Goal: Transaction & Acquisition: Book appointment/travel/reservation

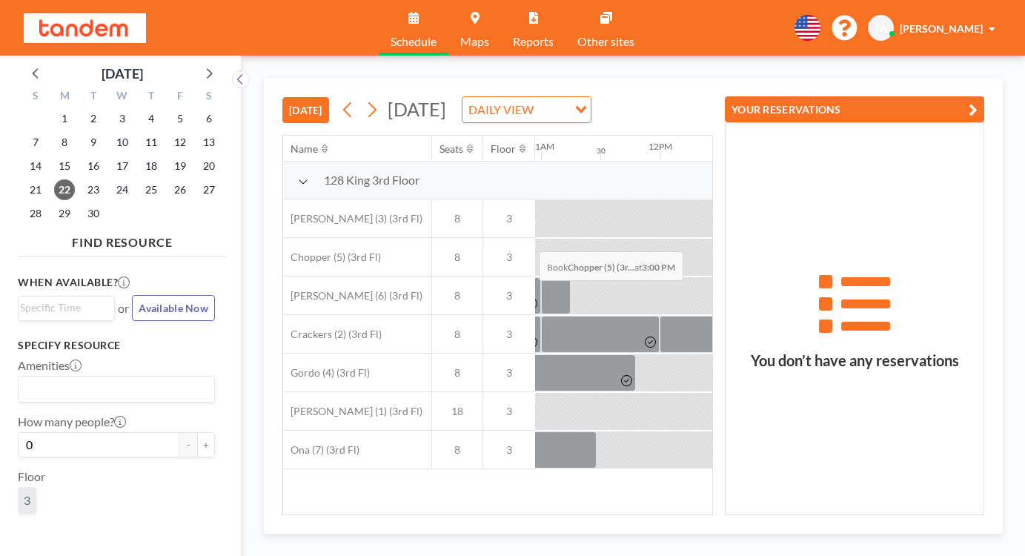
scroll to position [0, 1300]
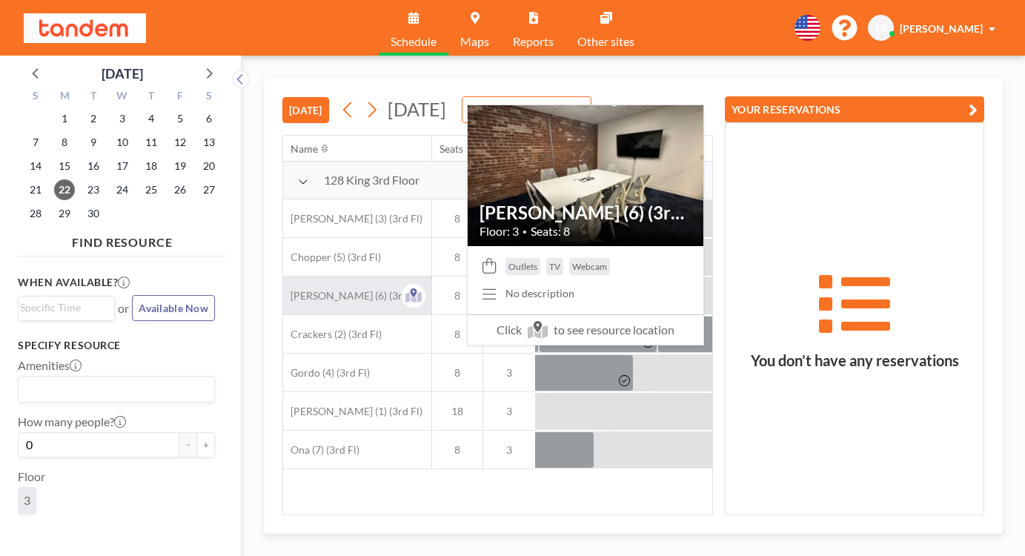
click at [283, 276] on div "[PERSON_NAME] (6) (3rd Fl)" at bounding box center [357, 295] width 148 height 38
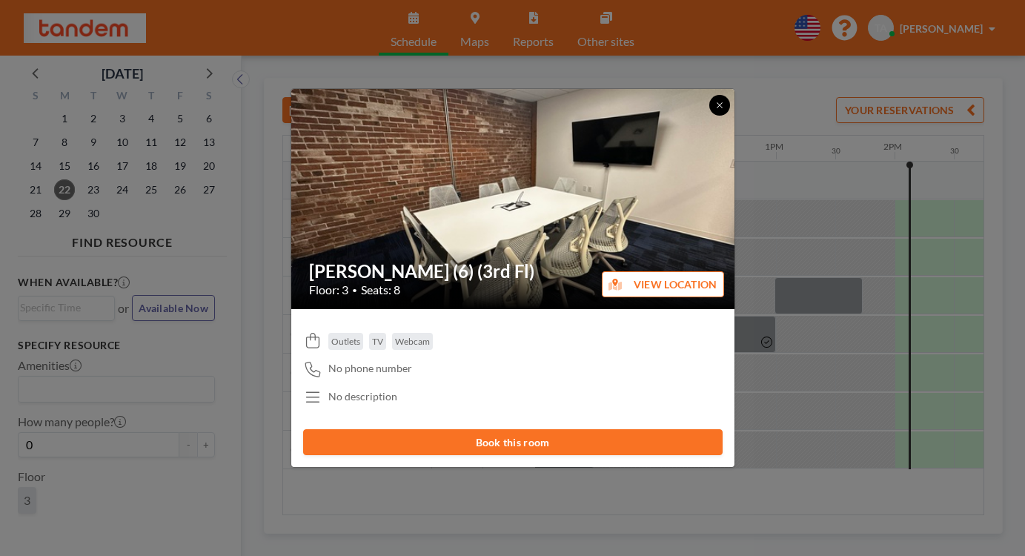
click at [709, 116] on button at bounding box center [719, 105] width 21 height 21
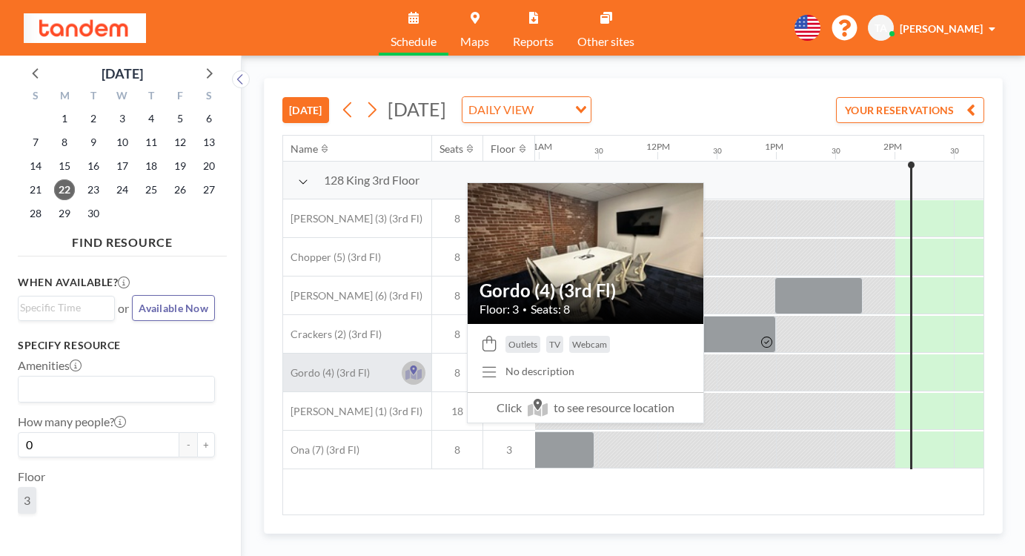
click at [405, 368] on icon at bounding box center [413, 373] width 17 height 11
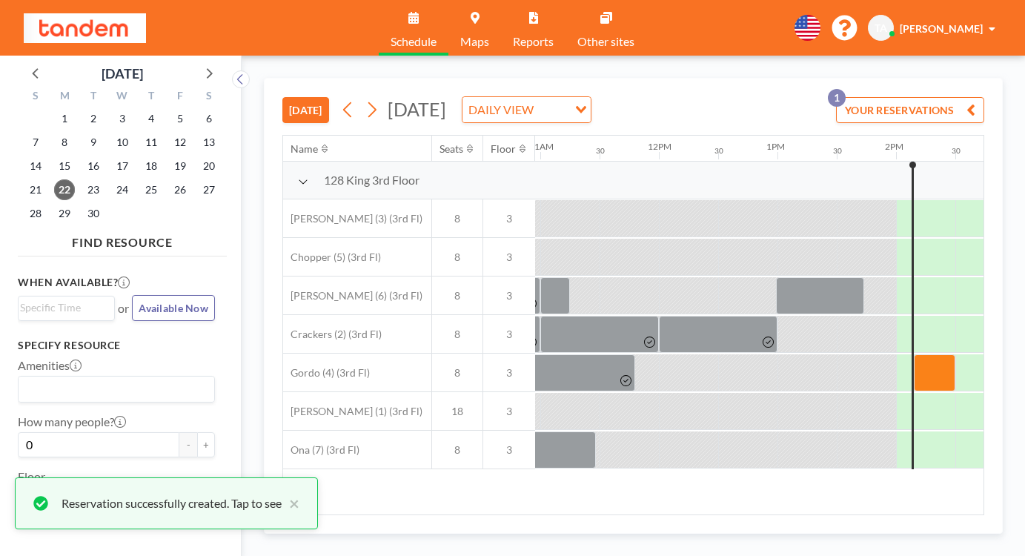
scroll to position [0, 1300]
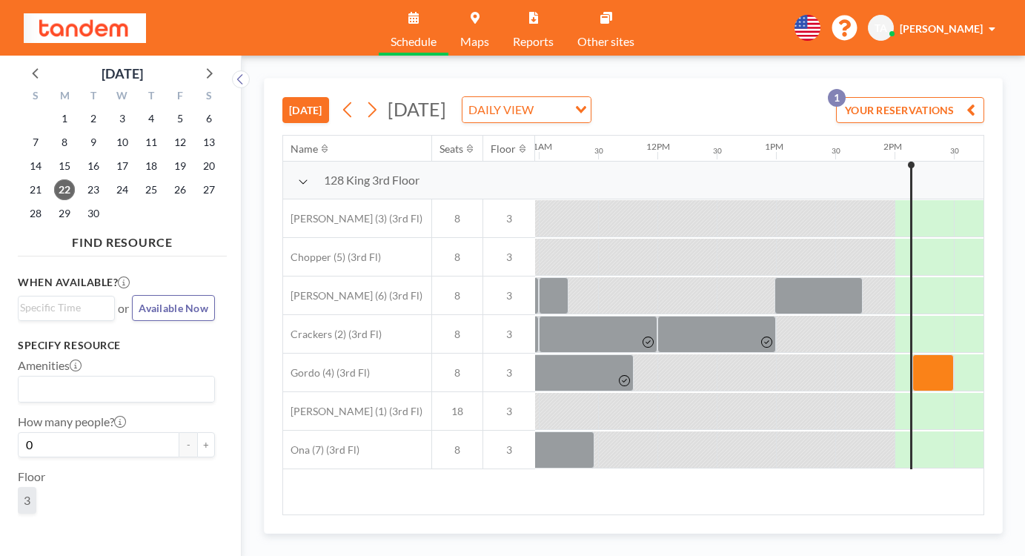
click at [669, 89] on div "TODAY Monday, September 22, 2025 DAILY VIEW Loading... YOUR RESERVATIONS 1" at bounding box center [633, 107] width 702 height 56
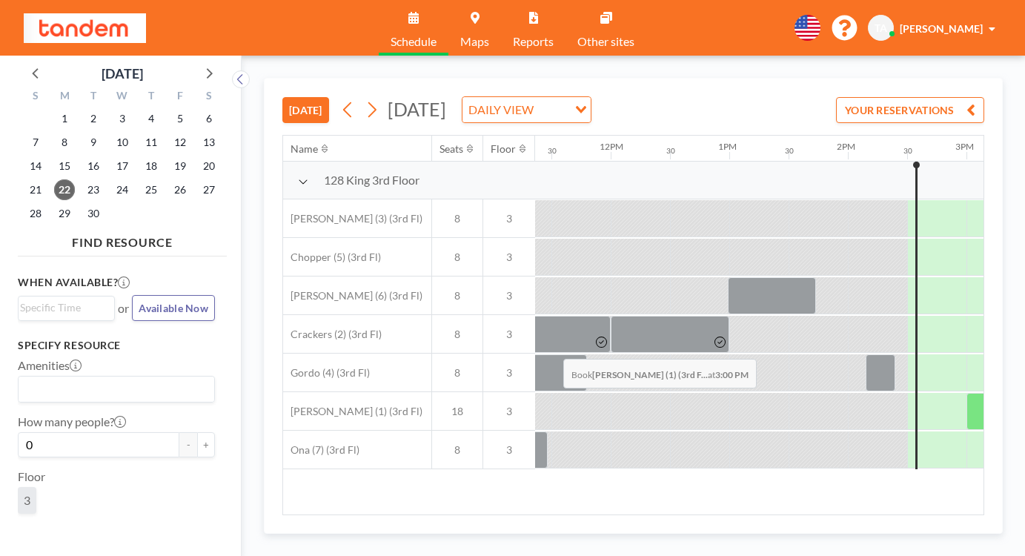
scroll to position [0, 1348]
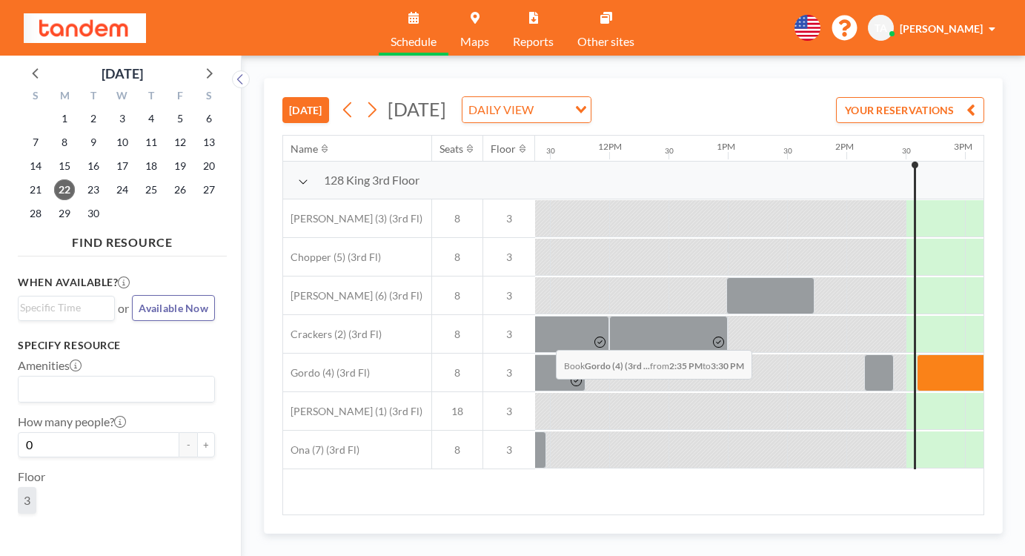
drag, startPoint x: 510, startPoint y: 315, endPoint x: 551, endPoint y: 315, distance: 41.5
click at [916, 354] on div at bounding box center [969, 372] width 107 height 37
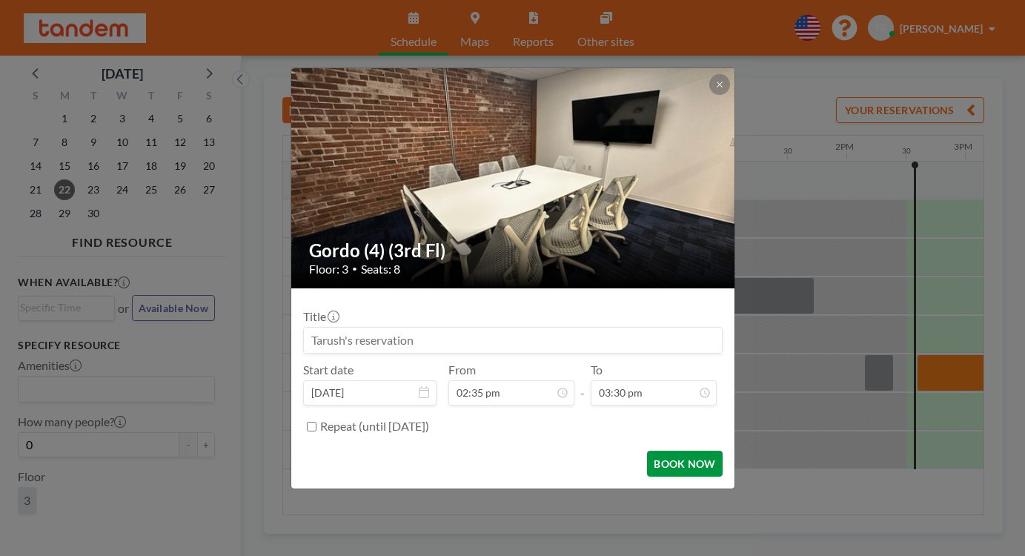
click at [647, 450] on button "BOOK NOW" at bounding box center [684, 463] width 75 height 26
